Goal: Task Accomplishment & Management: Manage account settings

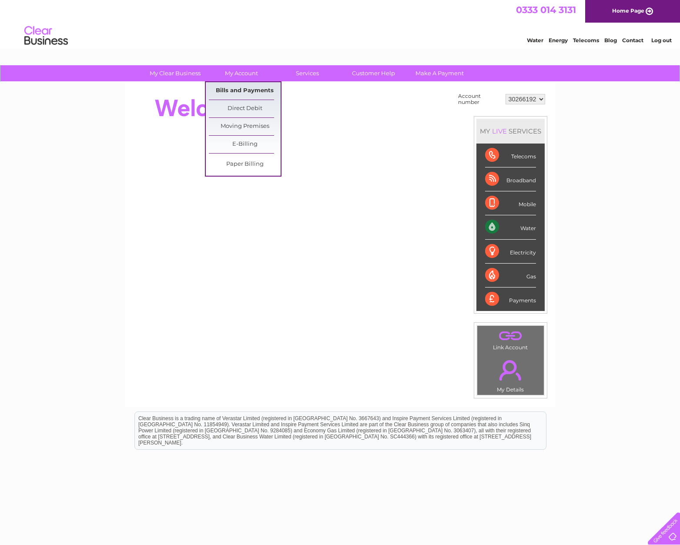
click at [241, 90] on link "Bills and Payments" at bounding box center [245, 90] width 72 height 17
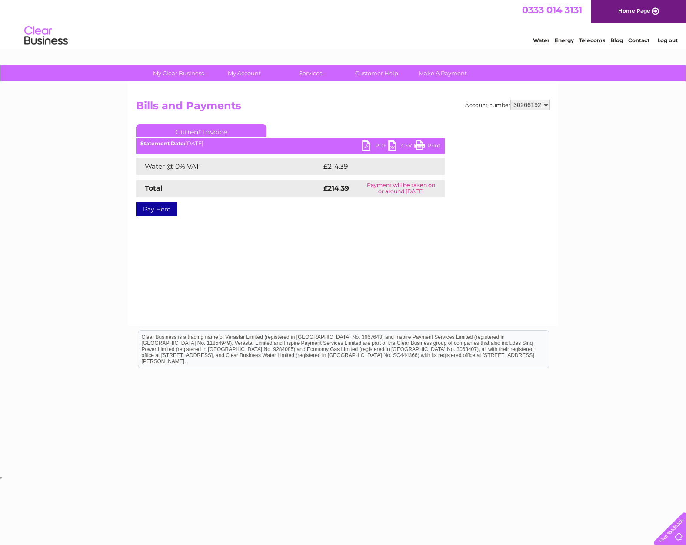
click at [367, 145] on link "PDF" at bounding box center [375, 146] width 26 height 13
